Goal: Information Seeking & Learning: Learn about a topic

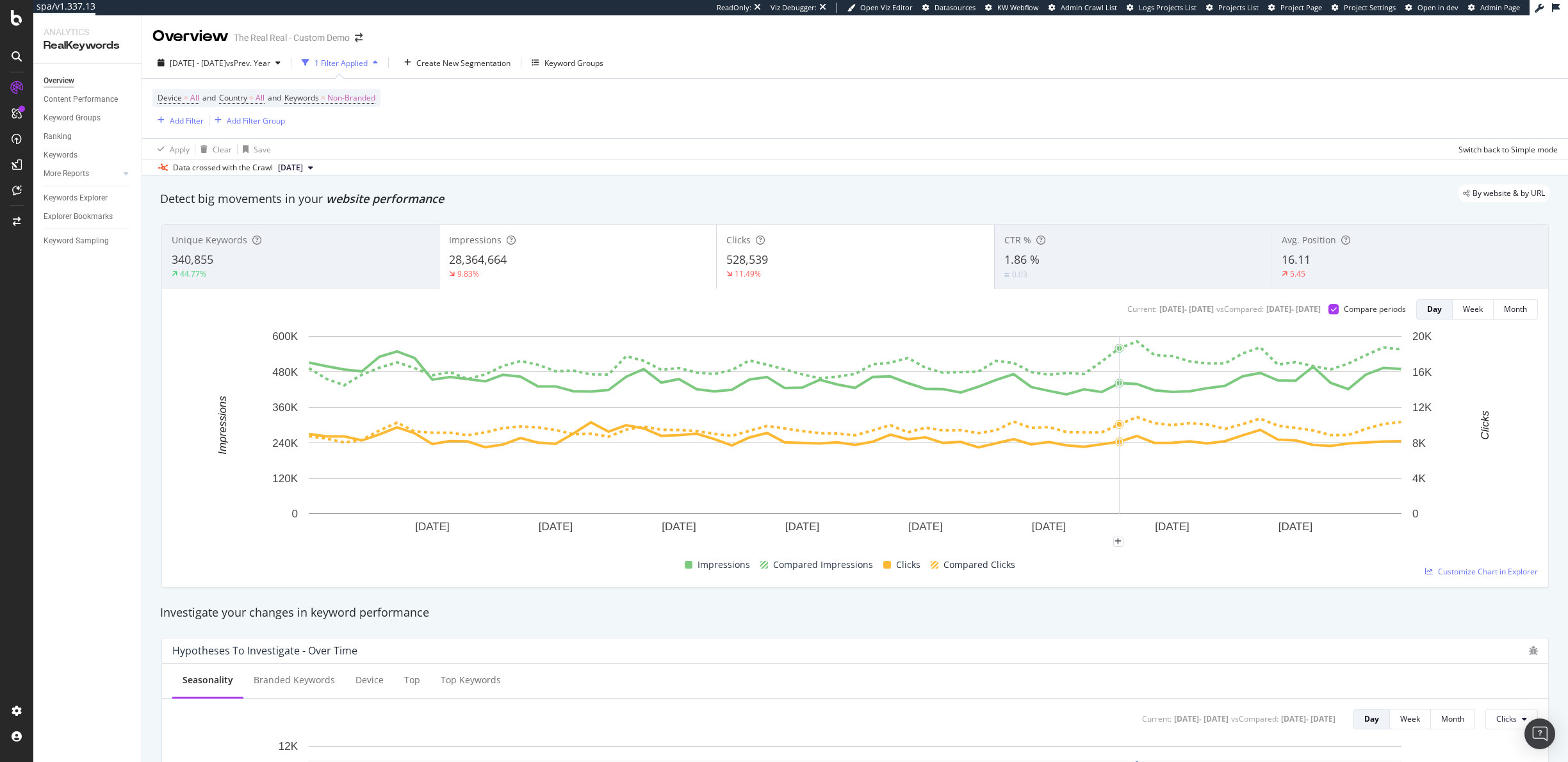
scroll to position [10, 0]
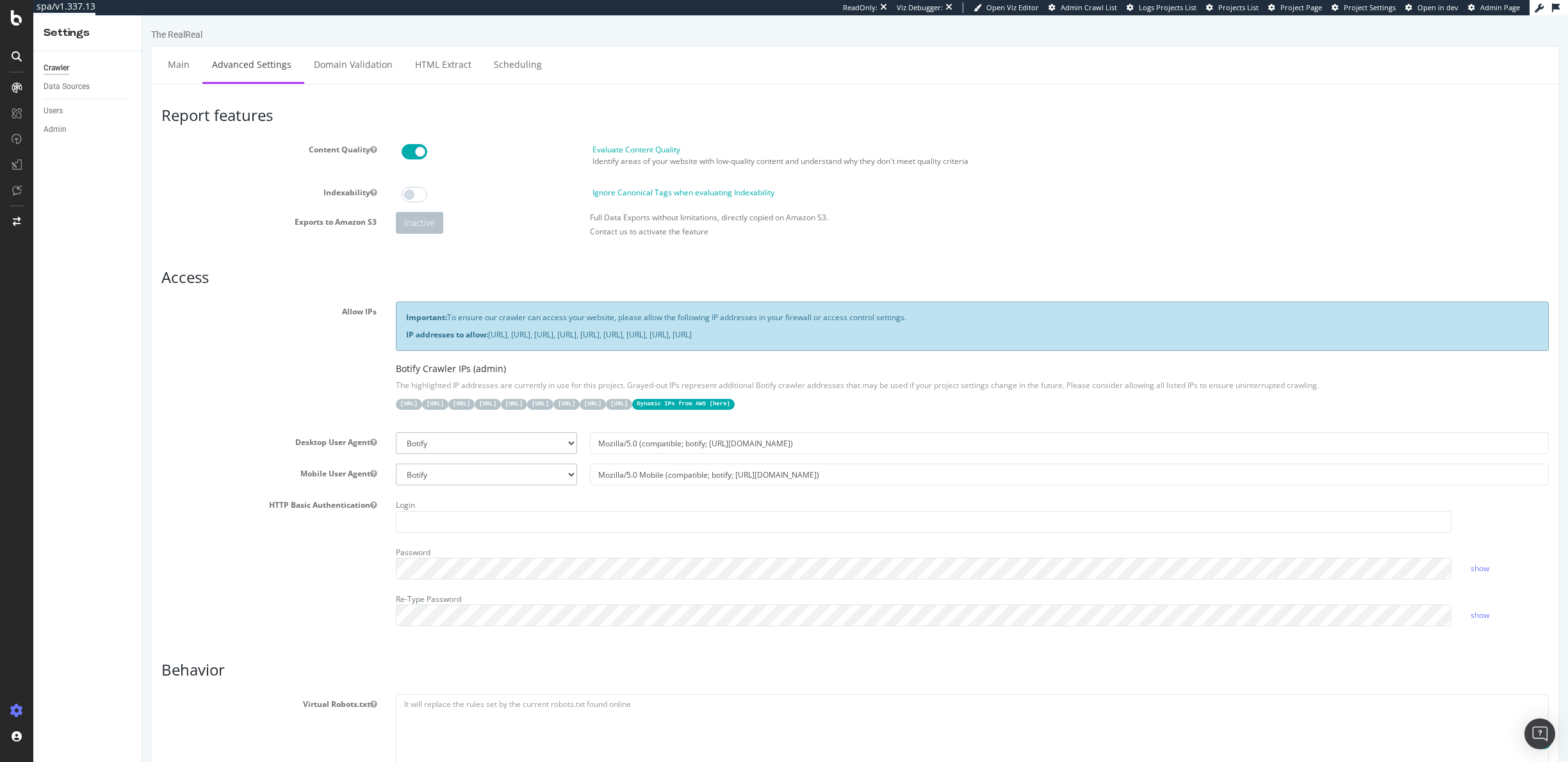
scroll to position [655, 0]
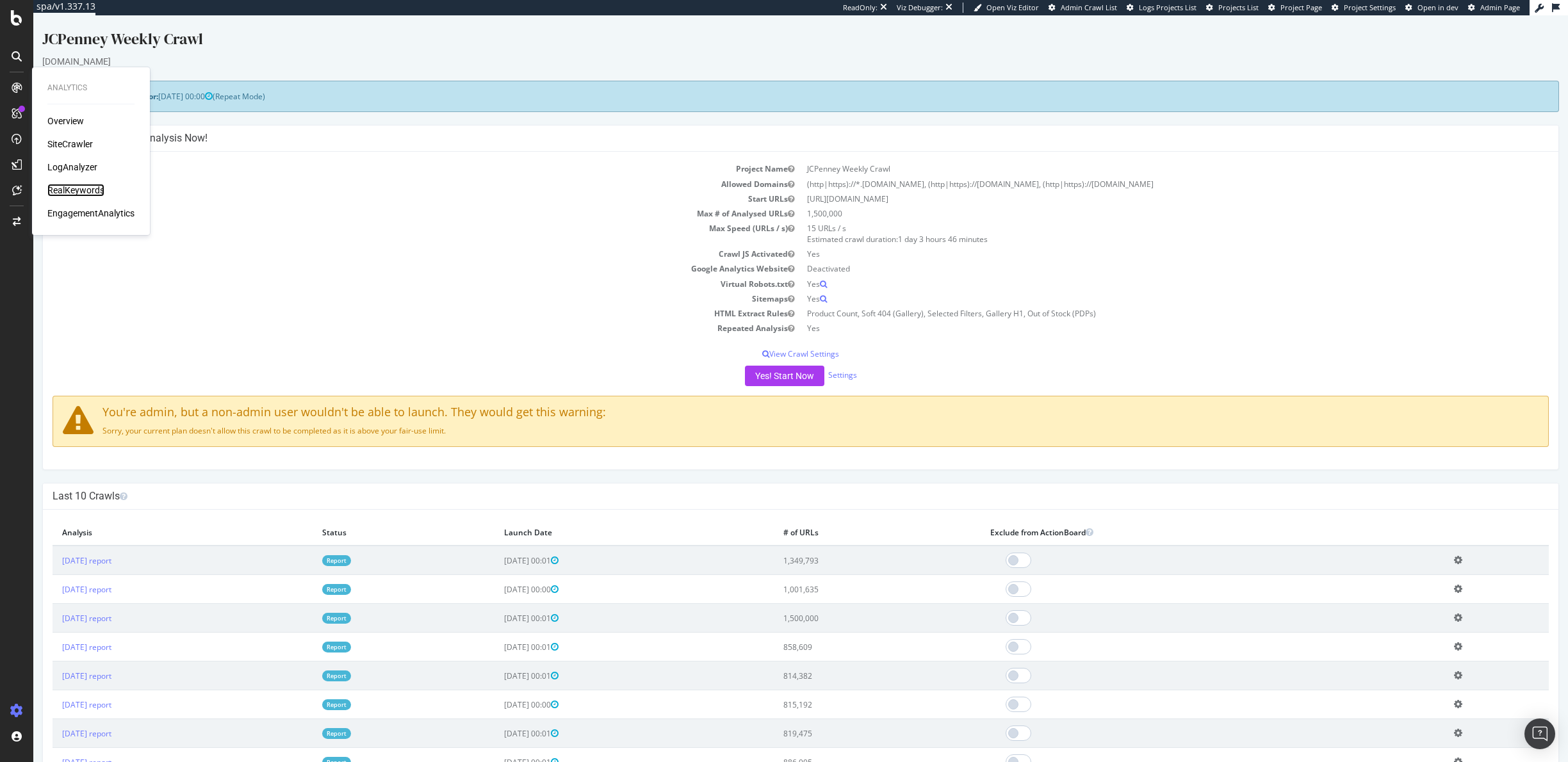
click at [86, 192] on div "RealKeywords" at bounding box center [76, 190] width 57 height 13
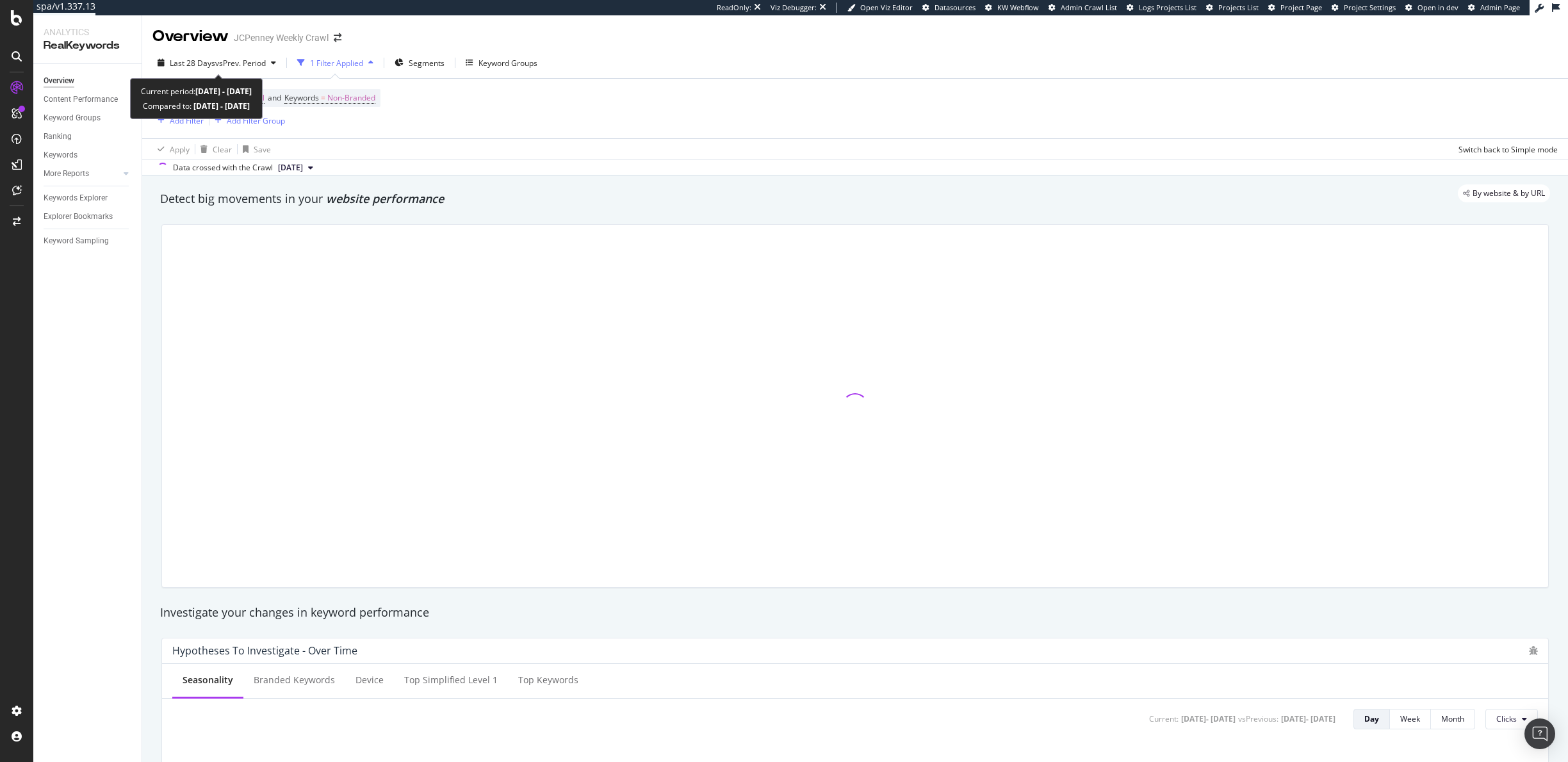
click at [196, 59] on span "Last 28 Days" at bounding box center [192, 63] width 45 height 11
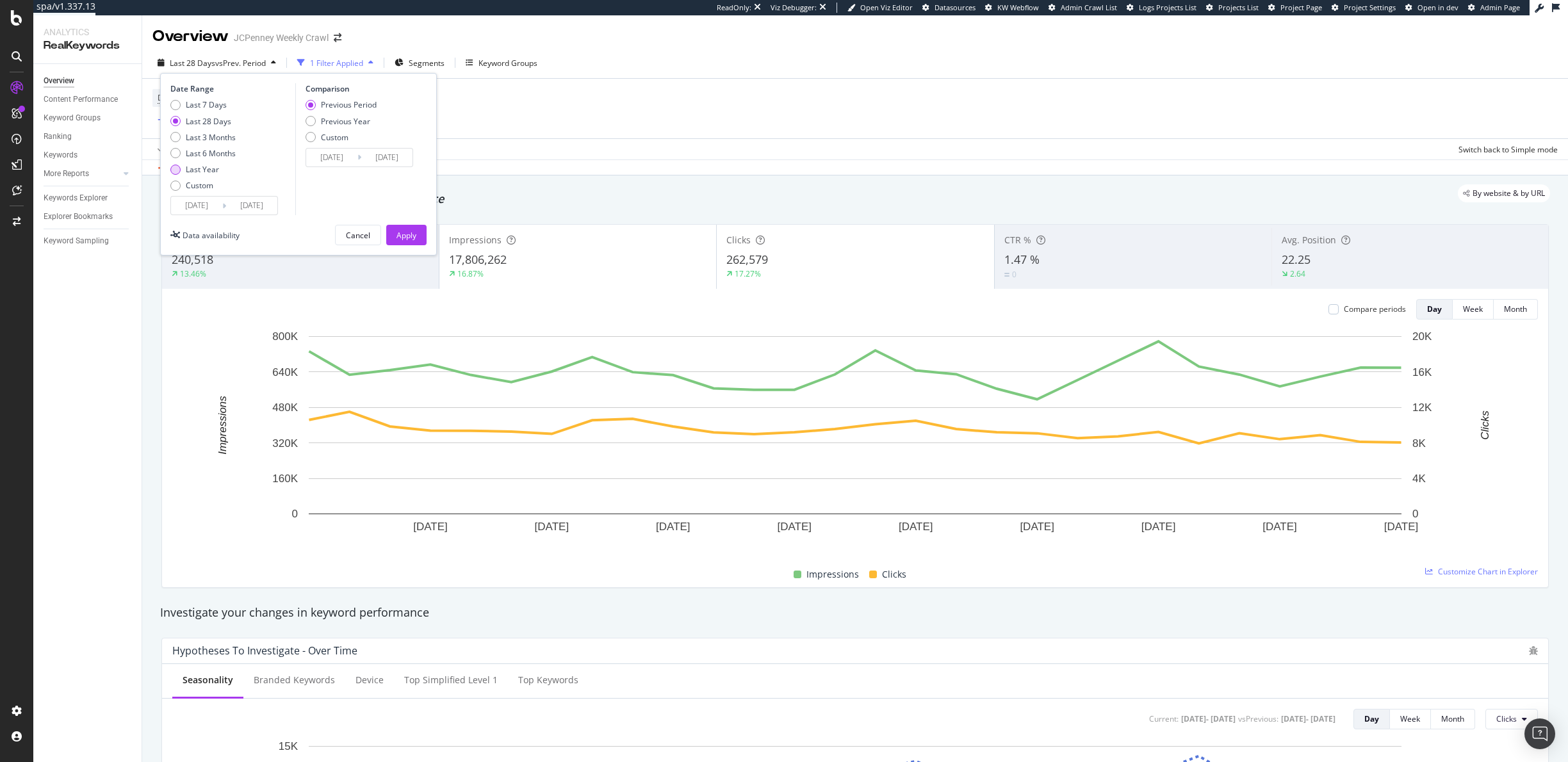
click at [201, 173] on div "Last Year" at bounding box center [202, 170] width 33 height 11
type input "2024/04/26"
type input "2023/04/27"
type input "2024/04/25"
drag, startPoint x: 398, startPoint y: 226, endPoint x: 487, endPoint y: 208, distance: 90.8
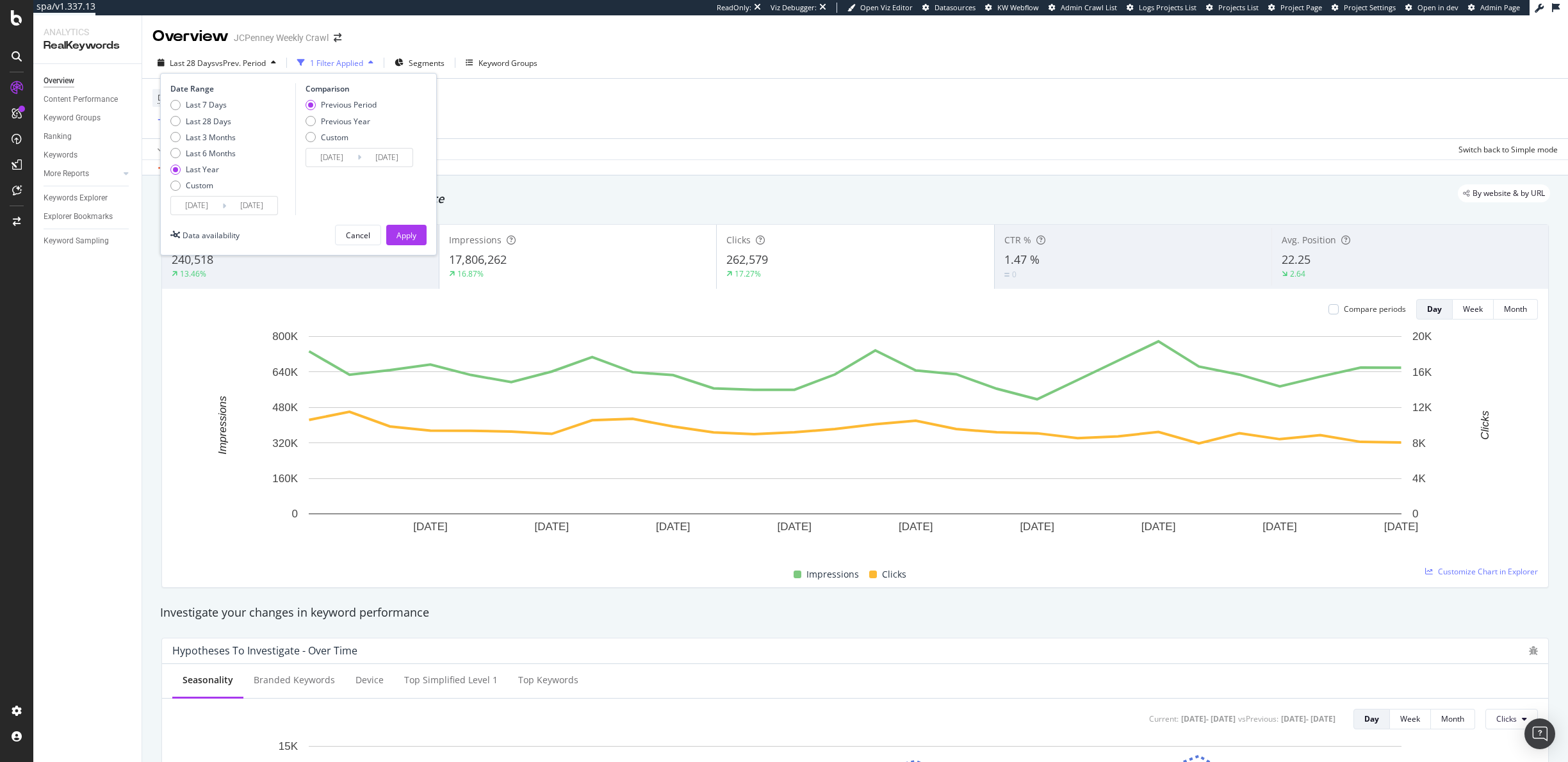
click at [398, 226] on div "Apply" at bounding box center [407, 235] width 20 height 19
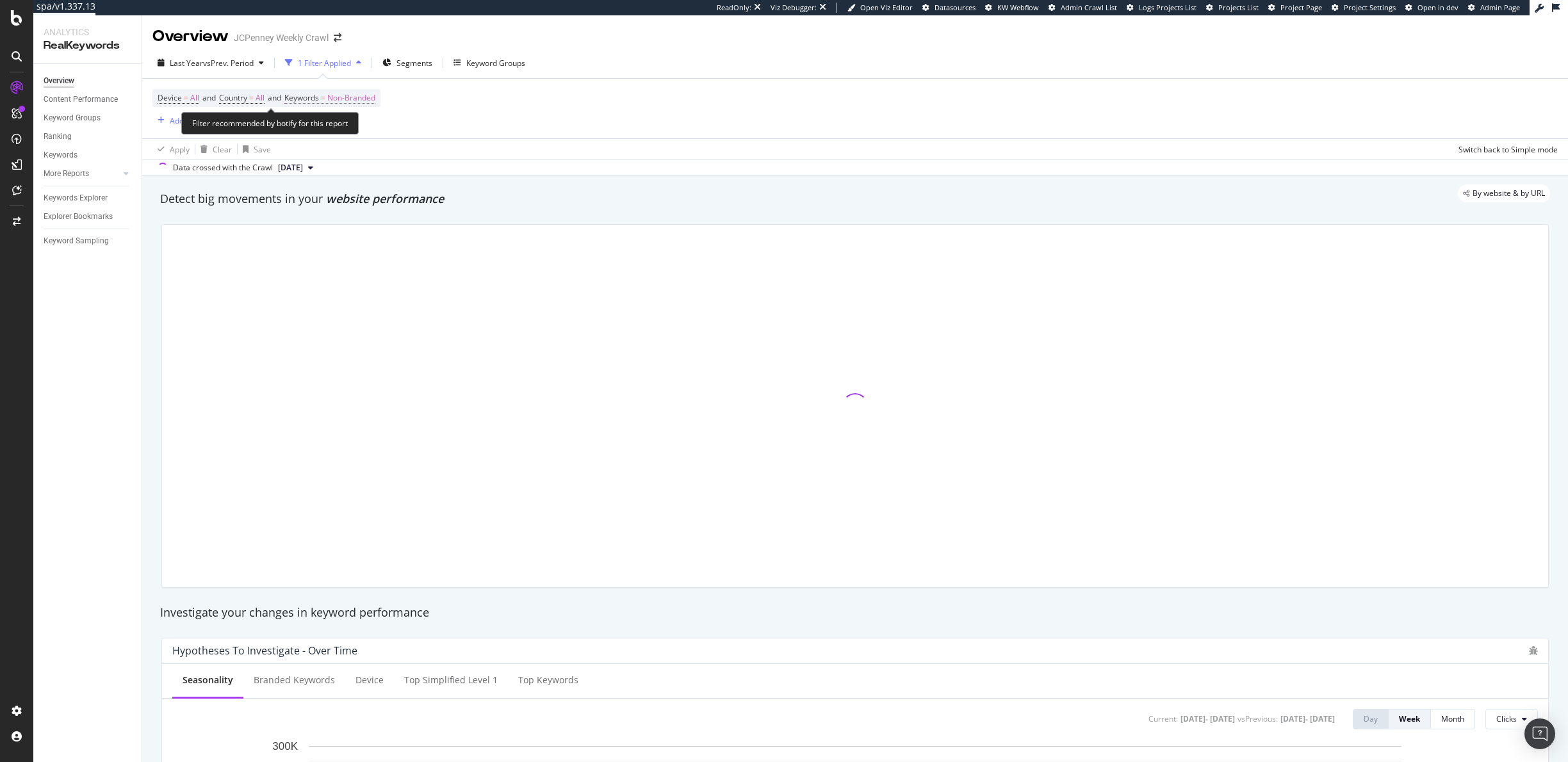
click at [339, 102] on span "Non-Branded" at bounding box center [352, 97] width 48 height 18
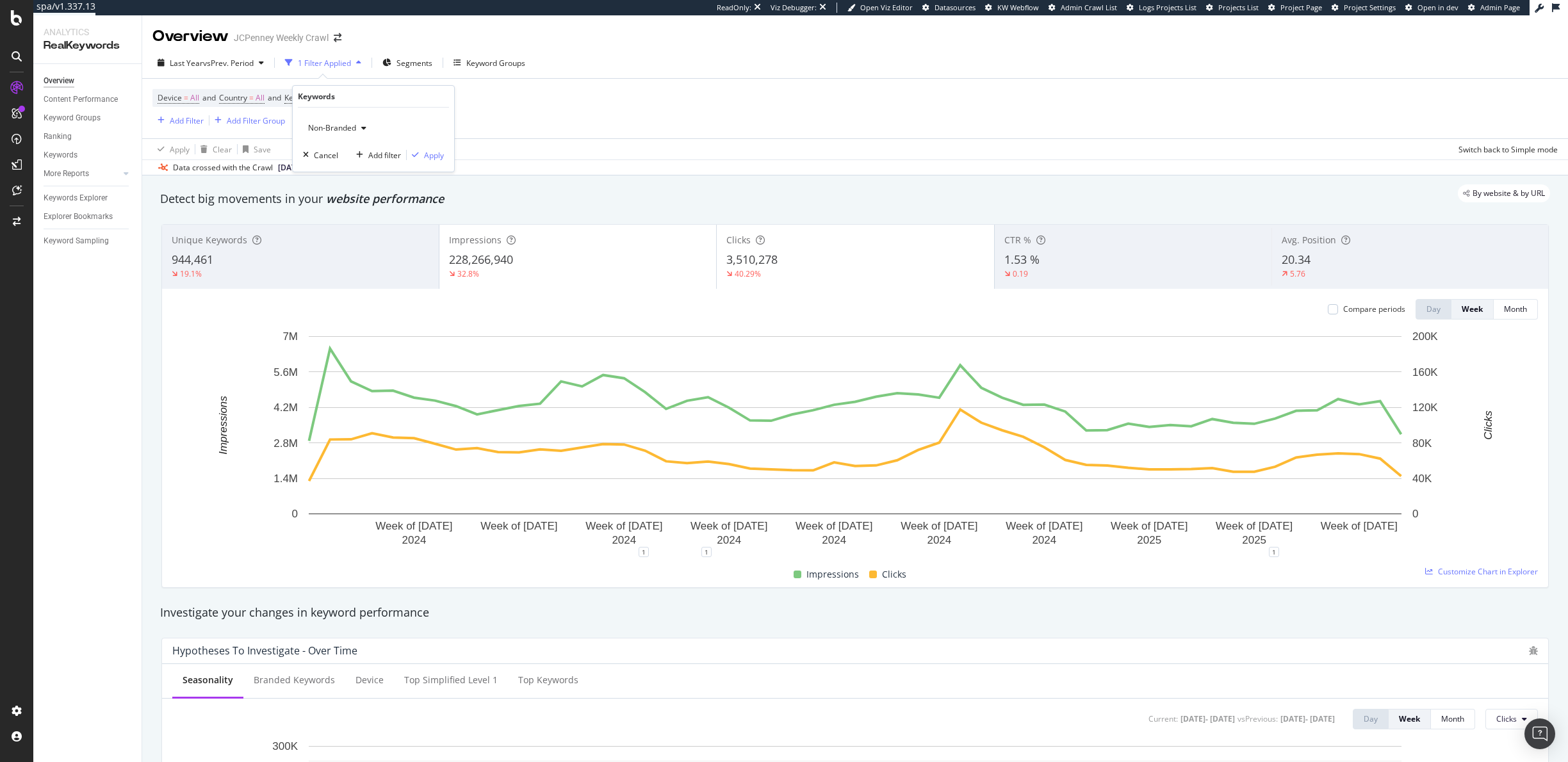
click at [333, 124] on span "Non-Branded" at bounding box center [329, 127] width 53 height 11
click at [335, 208] on span "Non-Branded & Anonymized queries" at bounding box center [379, 209] width 130 height 12
click at [443, 155] on div "Apply" at bounding box center [444, 155] width 20 height 11
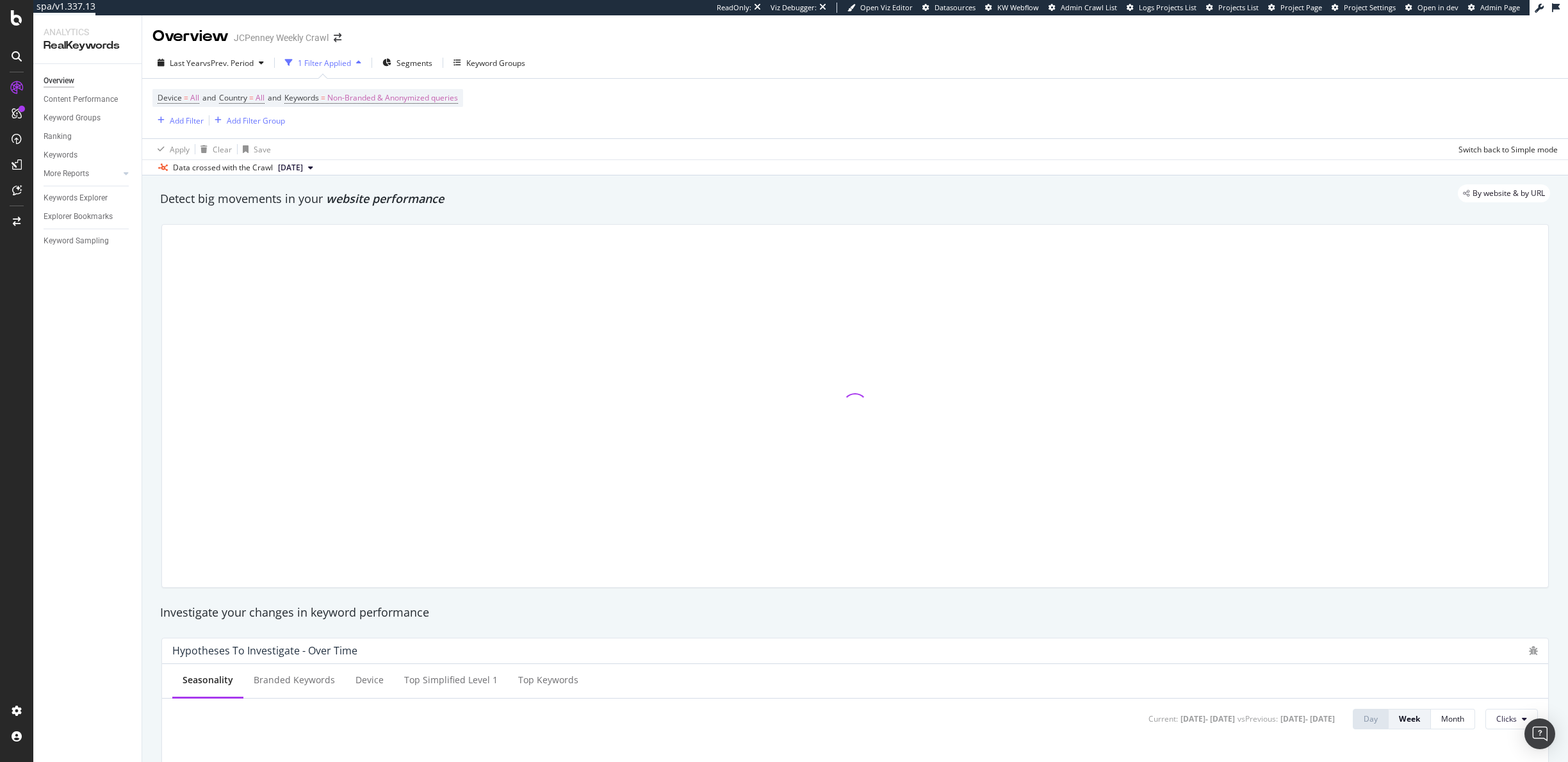
click at [777, 190] on div "By website & by URL" at bounding box center [849, 193] width 1403 height 18
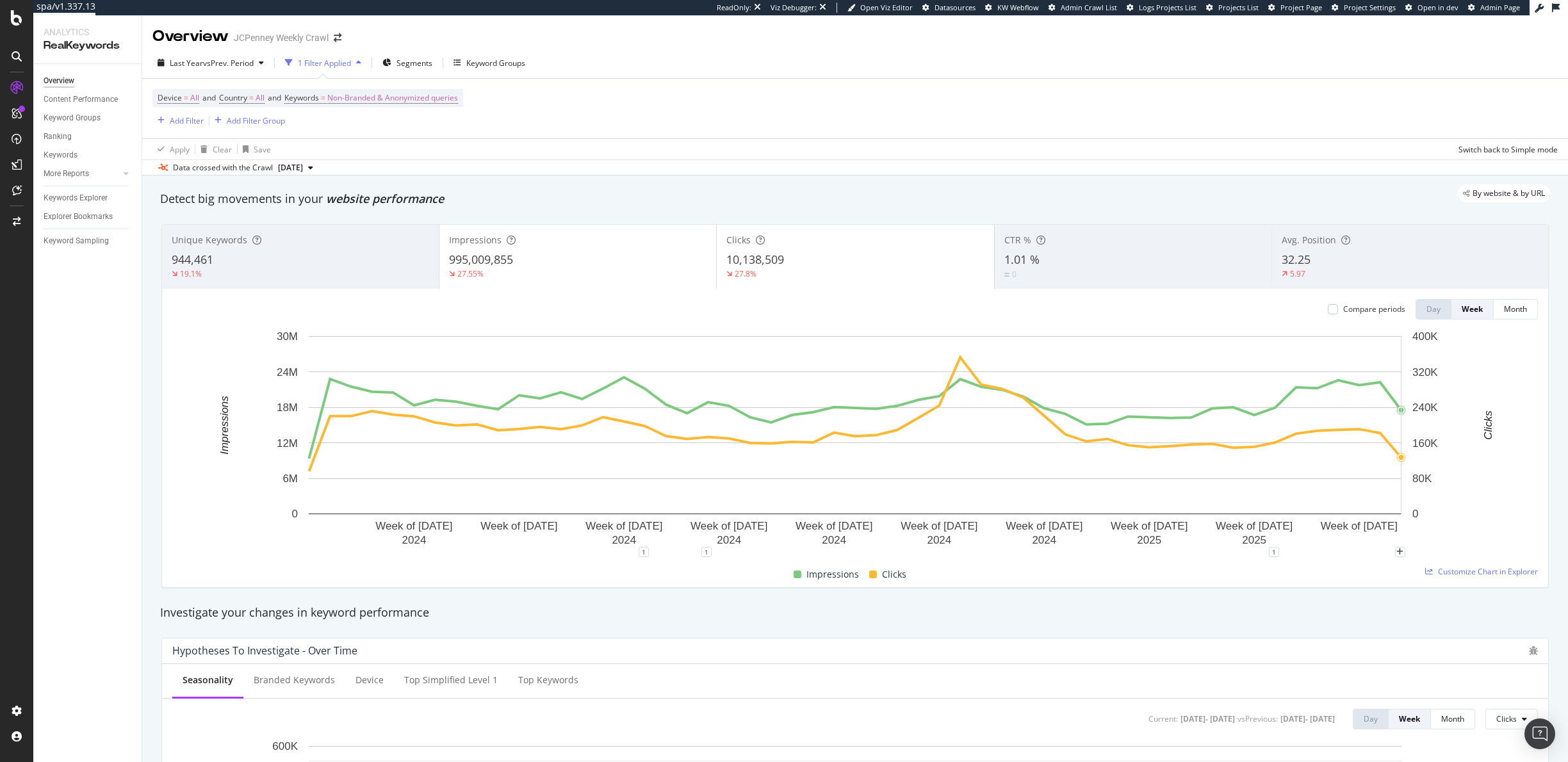
click at [940, 203] on div "Detect big movements in your website performance" at bounding box center [855, 200] width 1390 height 17
click at [97, 234] on div "Keyword Sampling" at bounding box center [76, 241] width 65 height 14
click at [431, 99] on span "Non-Branded & Anonymized queries" at bounding box center [393, 97] width 130 height 18
click at [403, 134] on div "Non-Branded & Anonymized queries" at bounding box center [378, 127] width 151 height 19
click at [339, 174] on span "Branded" at bounding box center [381, 172] width 134 height 12
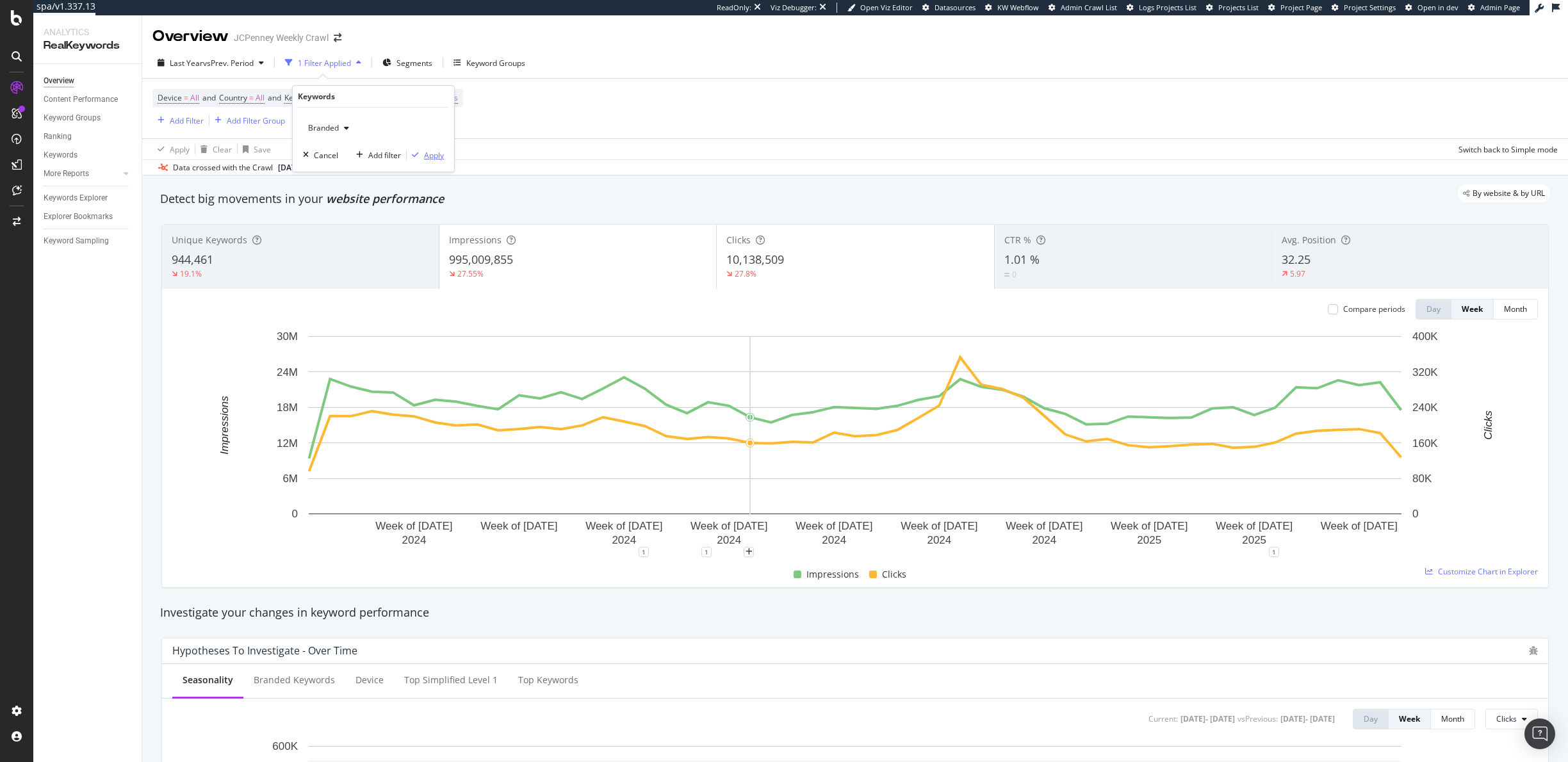
click at [434, 156] on div "Apply" at bounding box center [434, 155] width 20 height 11
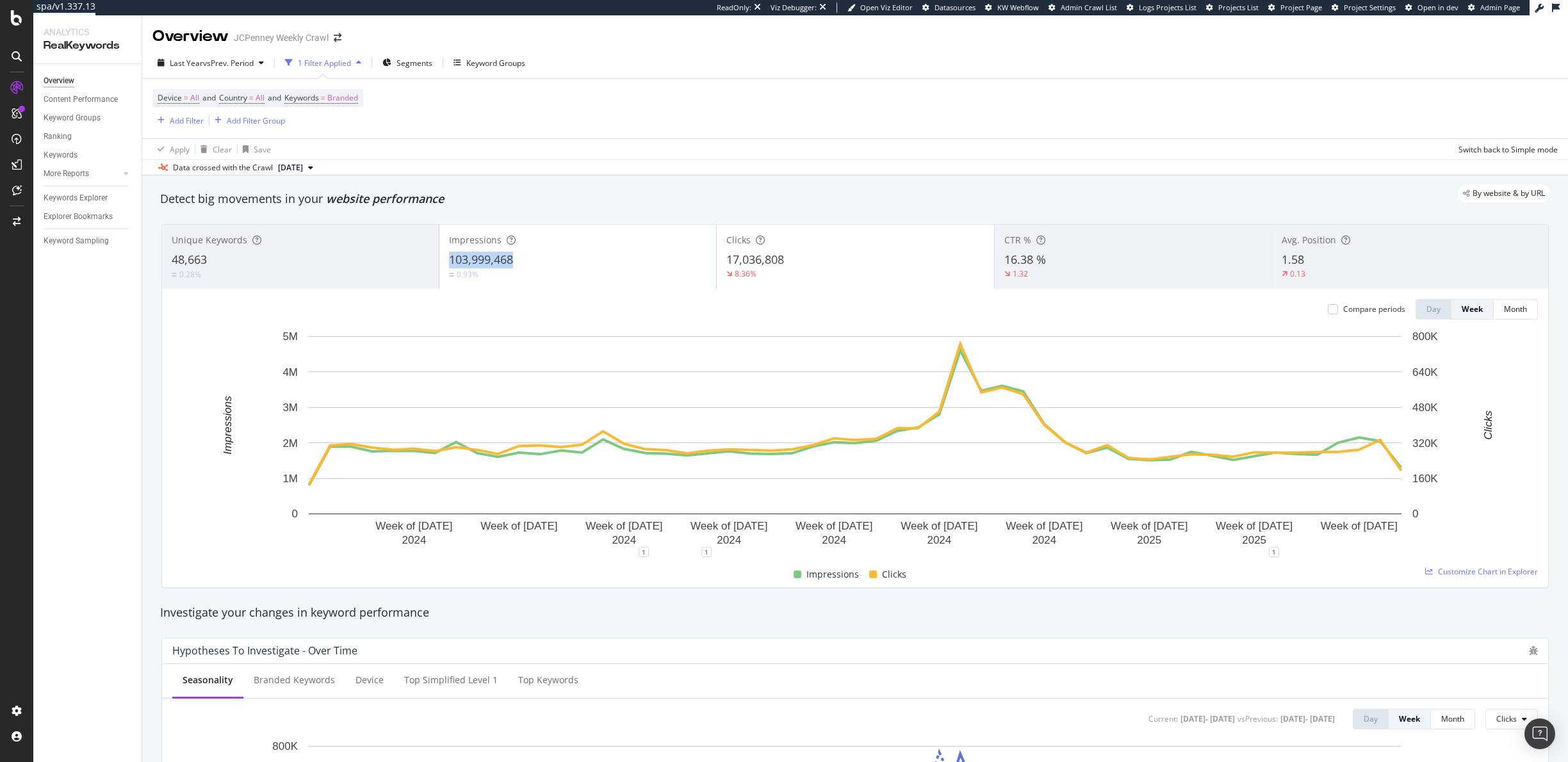
copy span "103,999,468"
drag, startPoint x: 552, startPoint y: 266, endPoint x: 447, endPoint y: 258, distance: 105.3
click at [447, 258] on div "Impressions 103,999,468 0.93%" at bounding box center [578, 256] width 277 height 58
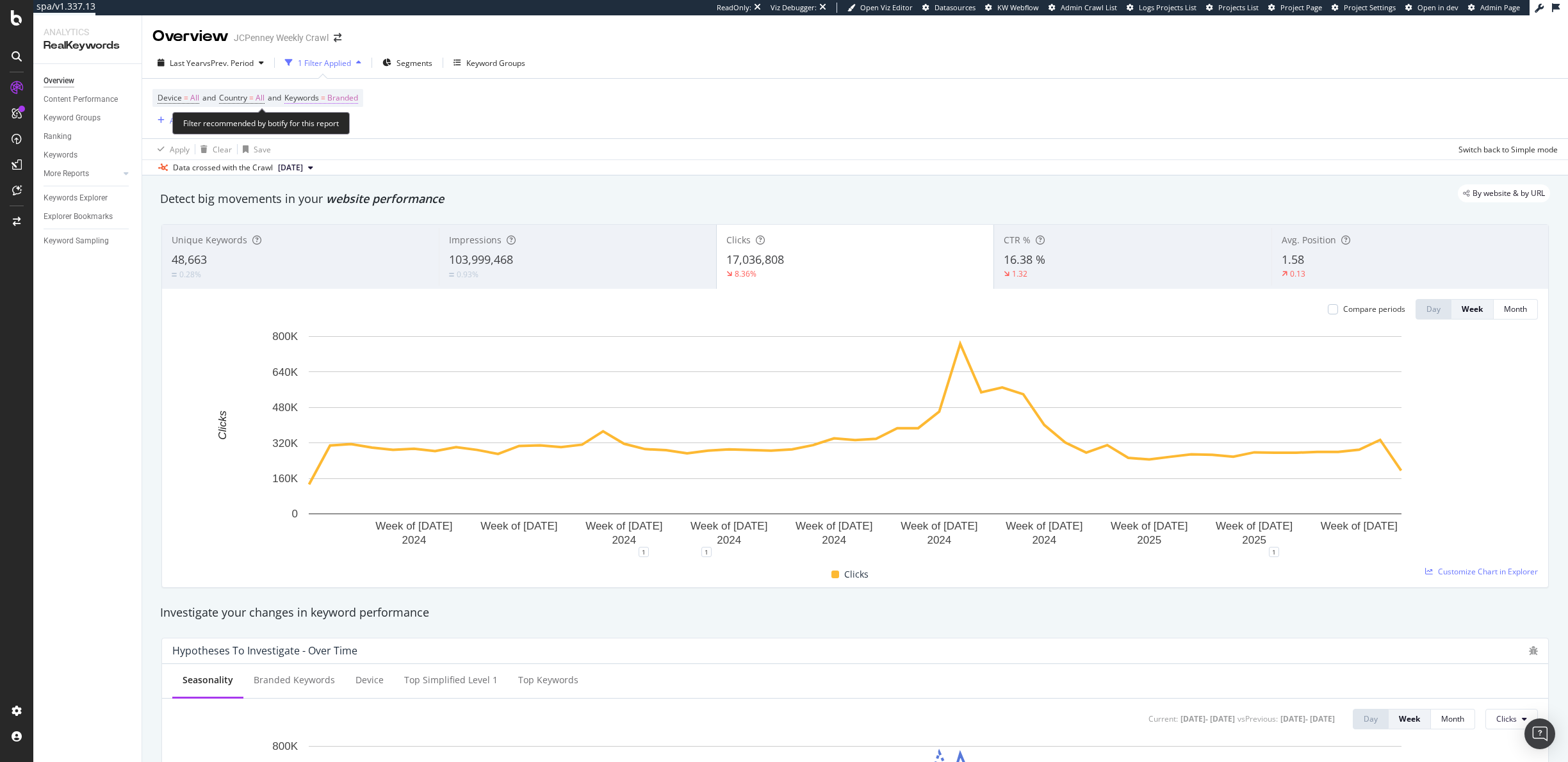
click at [358, 95] on span "Branded" at bounding box center [343, 97] width 31 height 18
click at [324, 127] on span "Branded" at bounding box center [321, 127] width 36 height 11
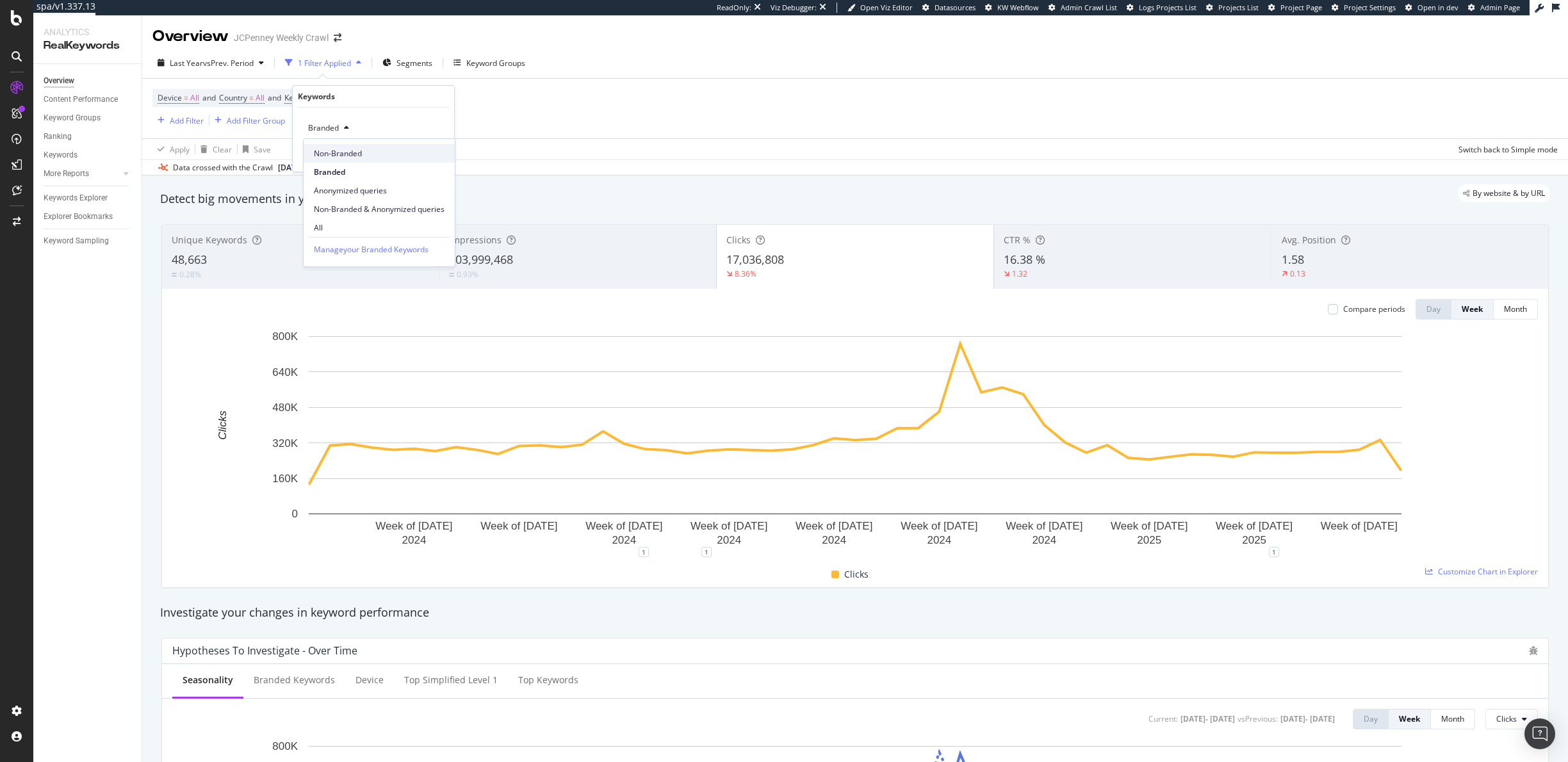
click at [332, 150] on span "Non-Branded" at bounding box center [379, 153] width 130 height 12
click at [432, 157] on div "Apply" at bounding box center [434, 155] width 20 height 11
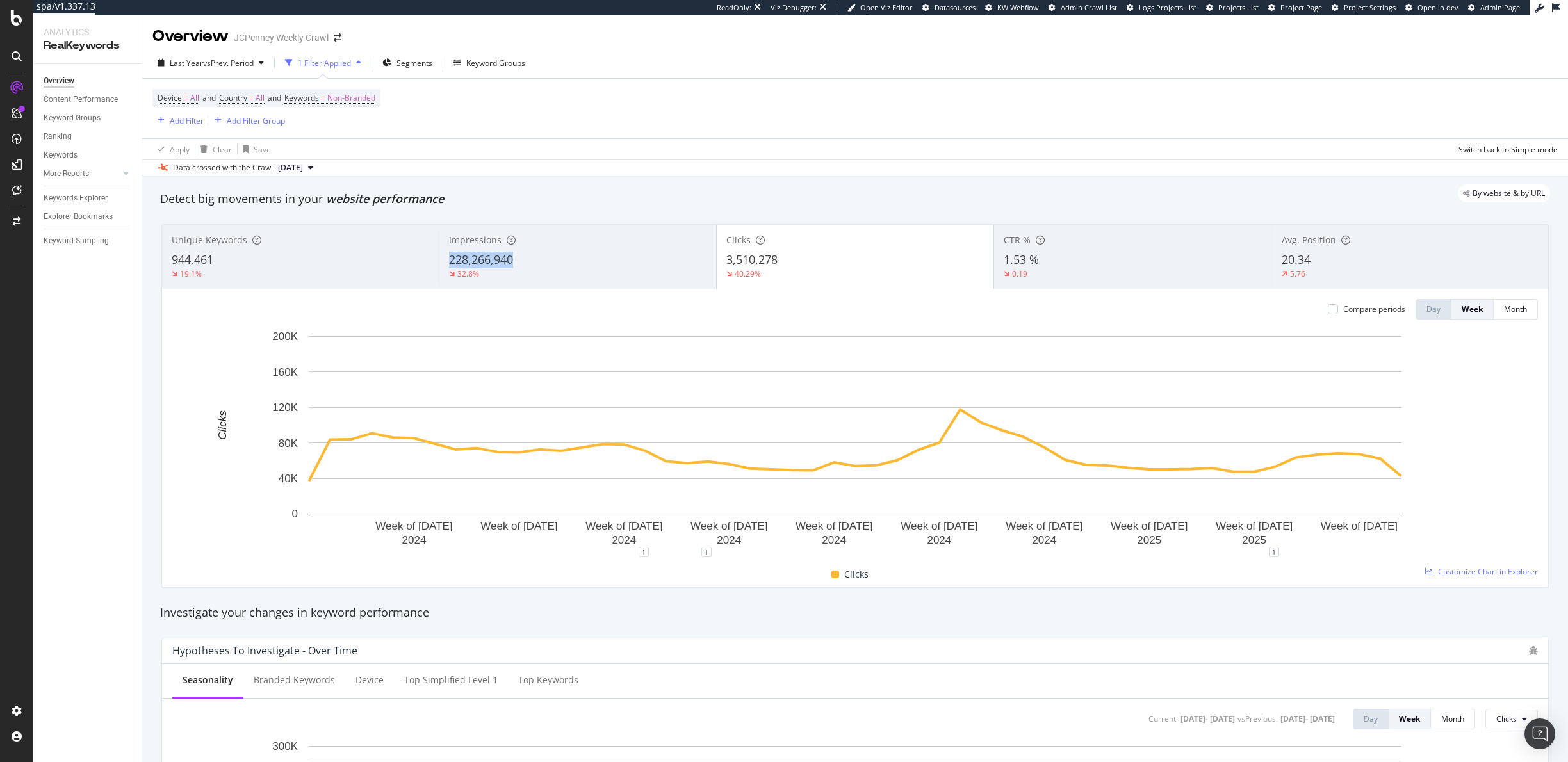
copy span "228,266,940"
drag, startPoint x: 528, startPoint y: 258, endPoint x: 447, endPoint y: 259, distance: 81.0
click at [447, 259] on div "Impressions 228,266,940 32.8%" at bounding box center [577, 256] width 277 height 58
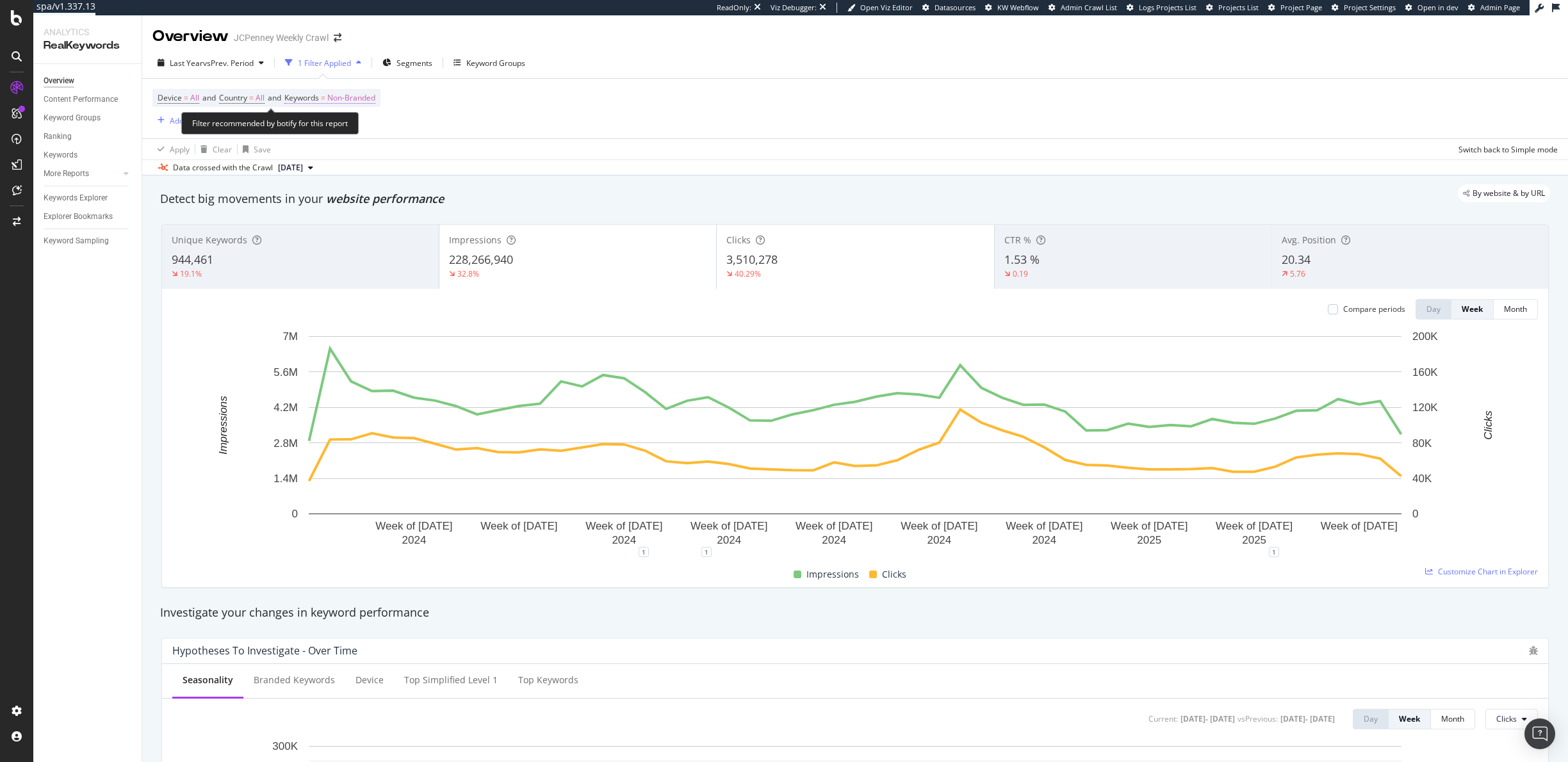
click at [336, 97] on span "Non-Branded" at bounding box center [352, 97] width 48 height 18
click at [324, 131] on span "Non-Branded" at bounding box center [329, 127] width 53 height 11
click at [319, 227] on span "All" at bounding box center [379, 228] width 130 height 12
click at [432, 157] on div "Apply" at bounding box center [434, 155] width 20 height 11
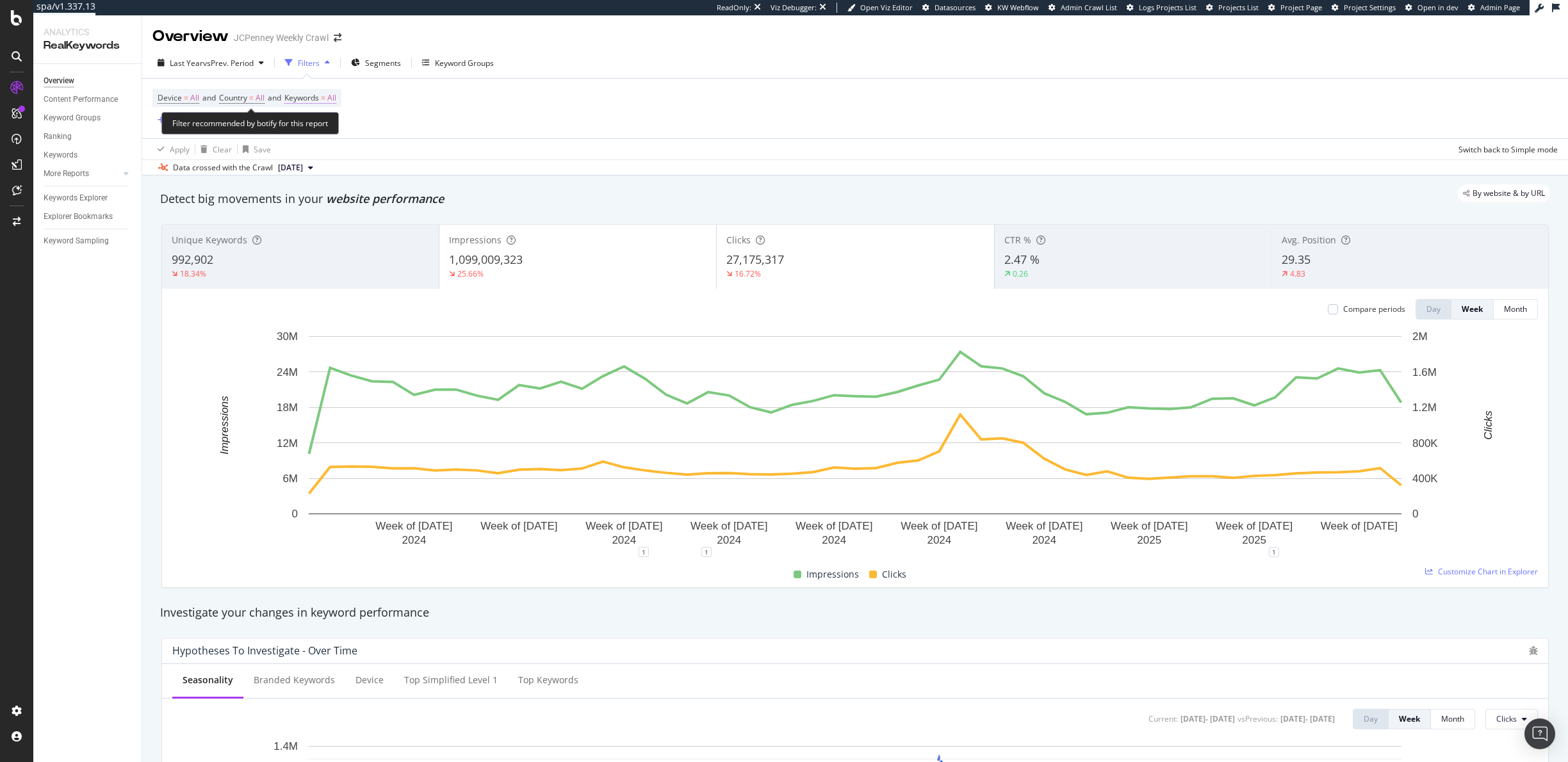
click at [336, 94] on span "All" at bounding box center [332, 97] width 9 height 18
click at [328, 129] on div "button" at bounding box center [325, 128] width 15 height 8
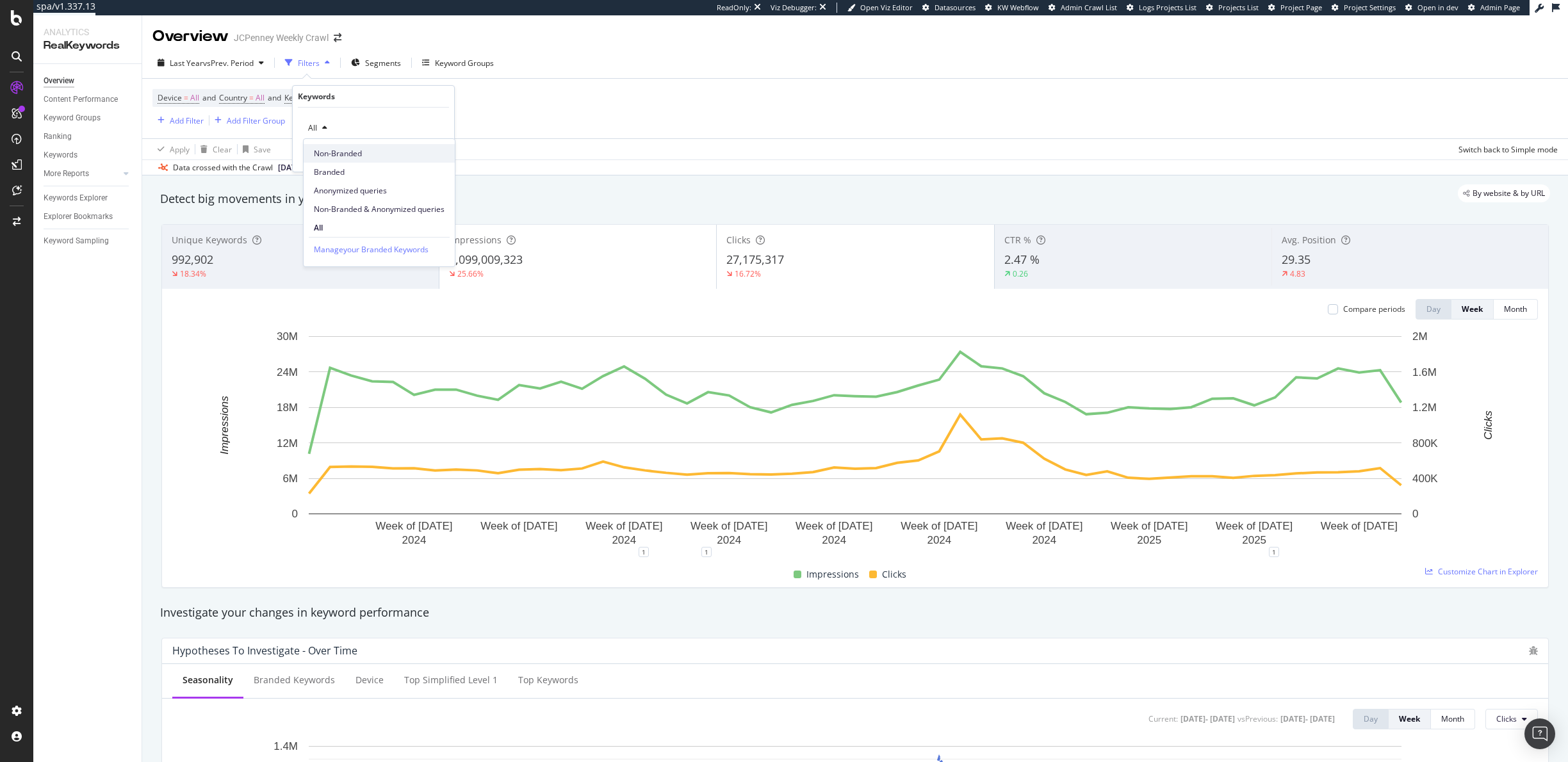
click at [337, 157] on span "Non-Branded" at bounding box center [379, 153] width 130 height 12
click at [441, 155] on div "Apply" at bounding box center [434, 155] width 20 height 11
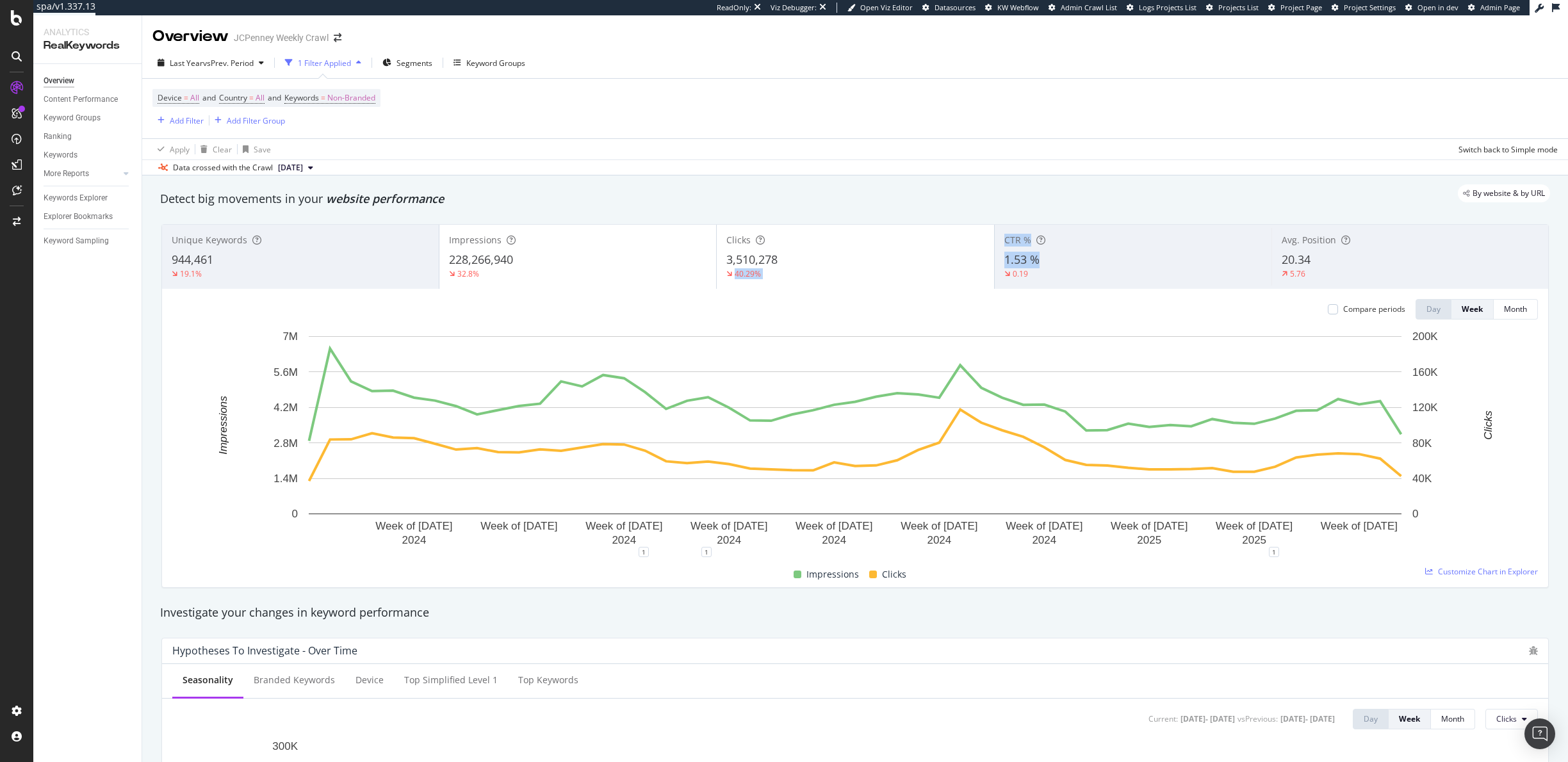
copy div "40.29% CTR % 1.53 %"
copy span "1.53 %"
drag, startPoint x: 1048, startPoint y: 259, endPoint x: 1000, endPoint y: 262, distance: 48.1
click at [1000, 262] on div "CTR % 1.53 % 0.19" at bounding box center [1133, 256] width 277 height 58
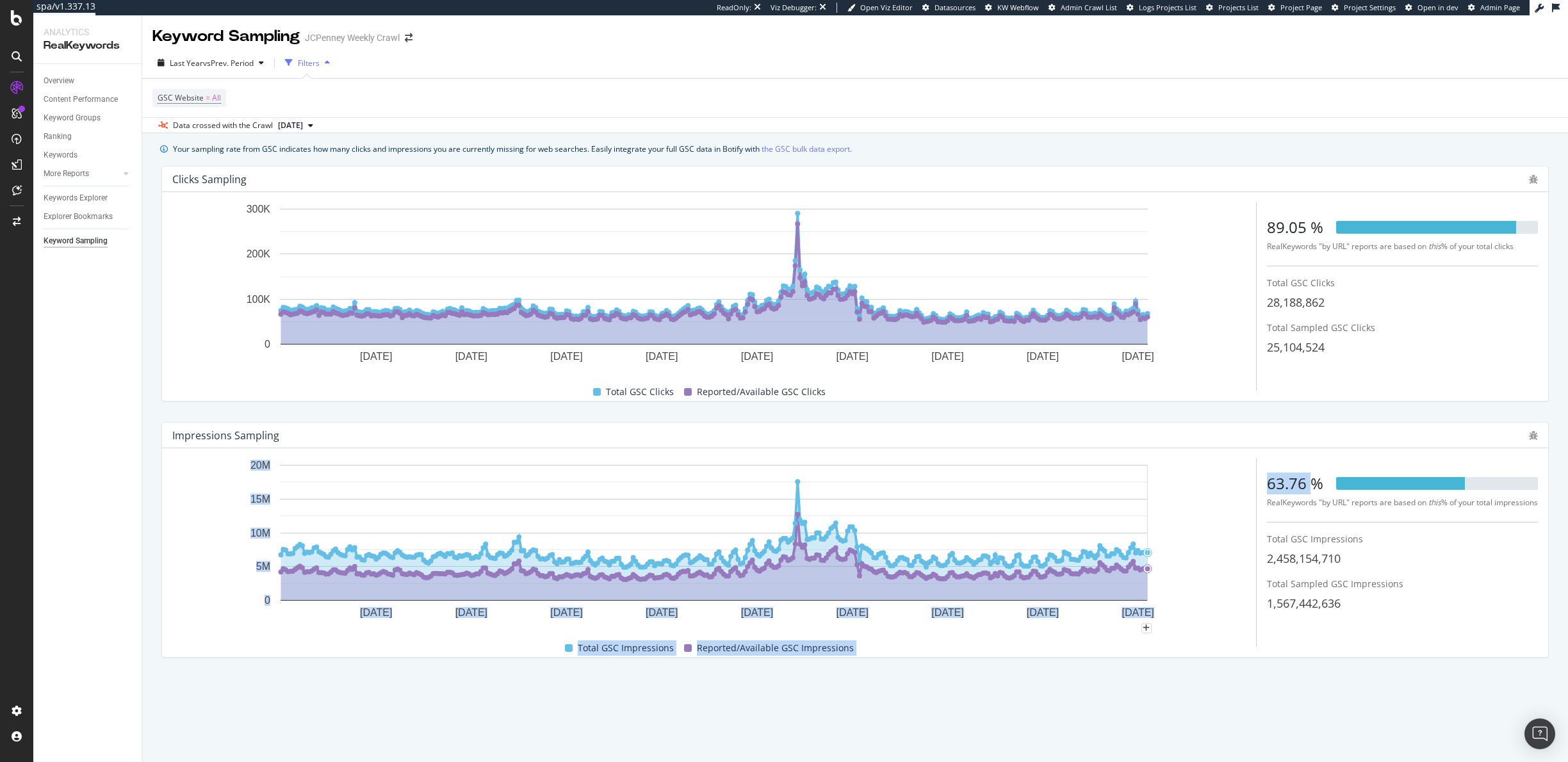
drag, startPoint x: 1311, startPoint y: 479, endPoint x: 1246, endPoint y: 479, distance: 65.0
click at [1246, 479] on div "5 Jun. 2024 15 Jul. 2024 24 Aug. 2024 3 Oct. 2024 12 Nov. 2024 22 Dec. 2024 31 …" at bounding box center [856, 553] width 1366 height 188
copy div "5 Jun. 2024 15 Jul. 2024 24 Aug. 2024 3 Oct. 2024 12 Nov. 2024 22 Dec. 2024 31 …"
click at [1277, 483] on div "63.76 %" at bounding box center [1295, 483] width 56 height 21
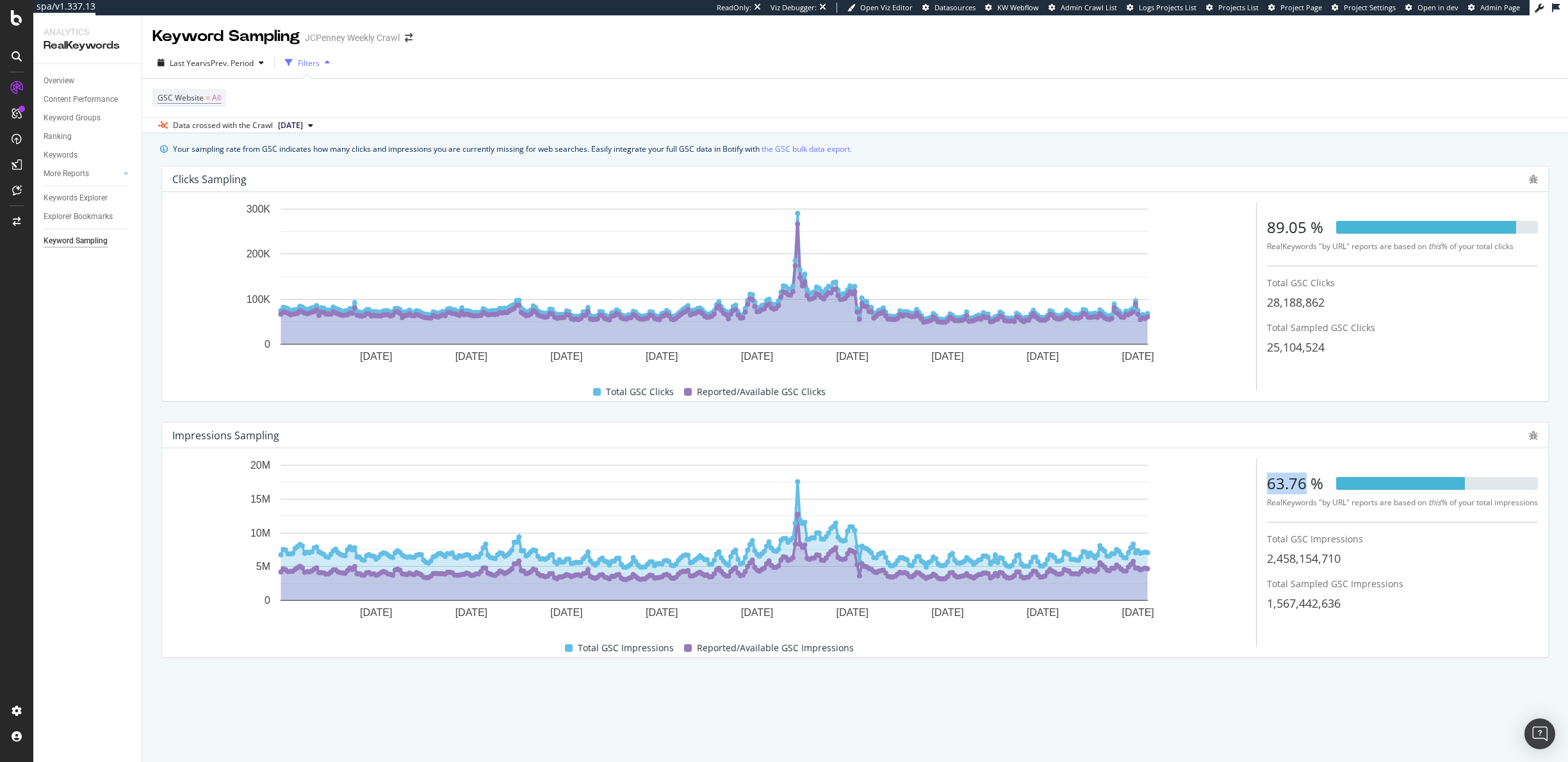
drag, startPoint x: 1277, startPoint y: 483, endPoint x: 1292, endPoint y: 483, distance: 15.0
click at [1292, 483] on div "63.76 %" at bounding box center [1295, 483] width 56 height 21
copy span "2,458,154,710"
drag, startPoint x: 1378, startPoint y: 559, endPoint x: 1267, endPoint y: 559, distance: 111.0
click at [1267, 559] on div "2,458,154,710" at bounding box center [1402, 559] width 271 height 17
